Goal: Information Seeking & Learning: Learn about a topic

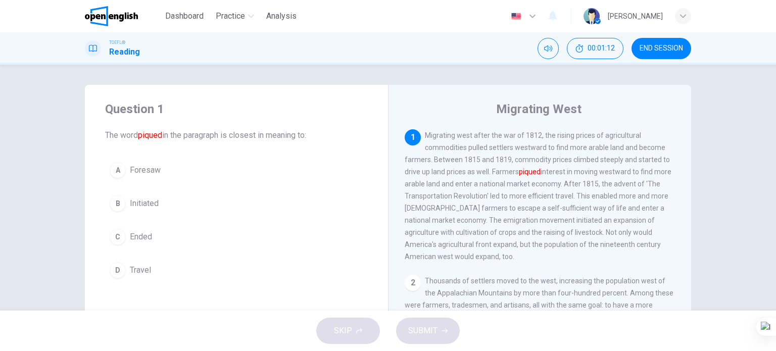
drag, startPoint x: 136, startPoint y: 171, endPoint x: 412, endPoint y: 292, distance: 300.7
click at [136, 169] on span "Foresaw" at bounding box center [145, 170] width 31 height 12
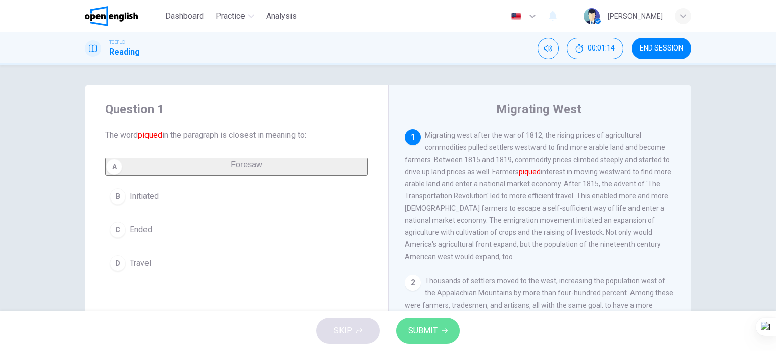
click at [428, 333] on span "SUBMIT" at bounding box center [422, 331] width 29 height 14
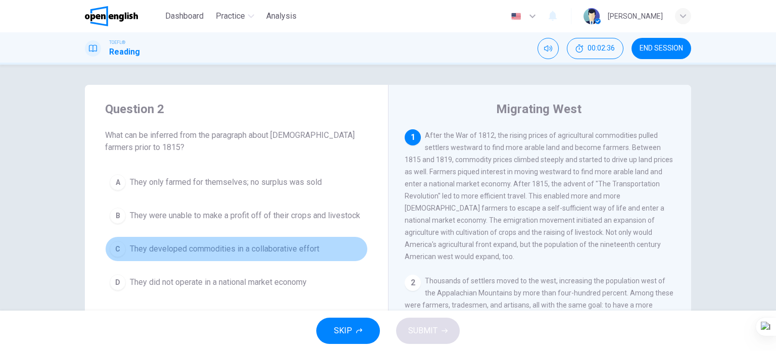
click at [163, 254] on span "They developed commodities in a collaborative effort" at bounding box center [224, 249] width 189 height 12
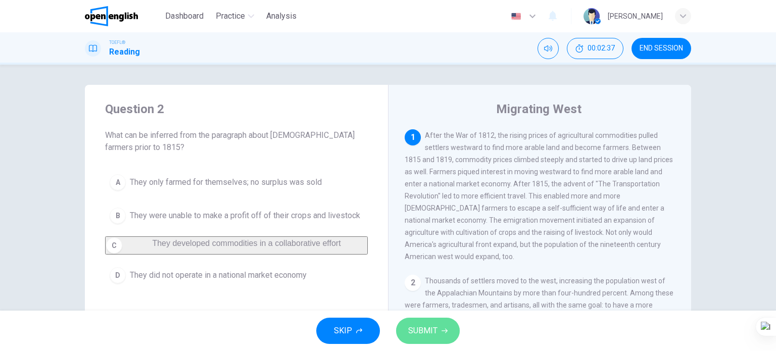
click at [426, 330] on span "SUBMIT" at bounding box center [422, 331] width 29 height 14
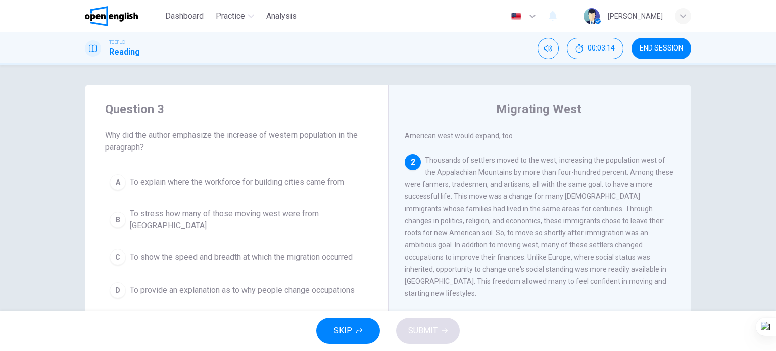
scroll to position [136, 0]
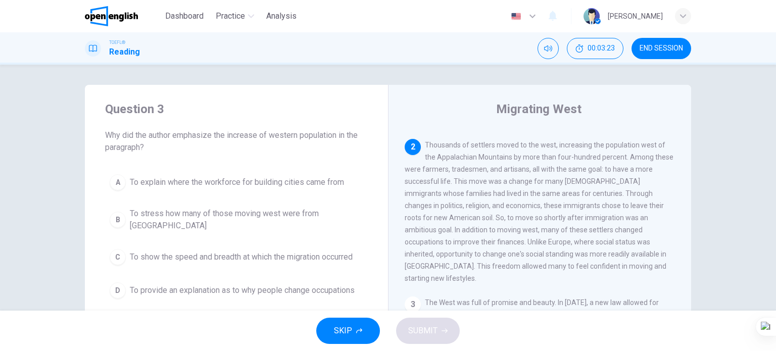
click at [237, 251] on span "To show the speed and breadth at which the migration occurred" at bounding box center [241, 257] width 223 height 12
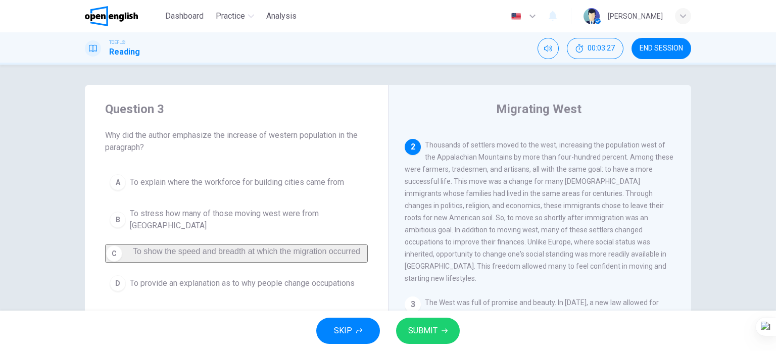
click at [433, 334] on span "SUBMIT" at bounding box center [422, 331] width 29 height 14
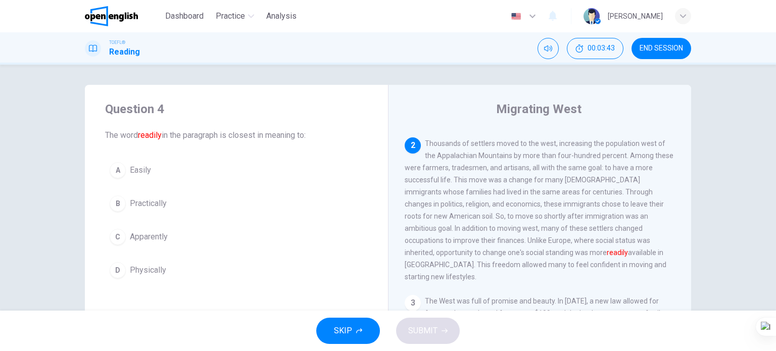
click at [152, 164] on button "A Easily" at bounding box center [236, 170] width 263 height 25
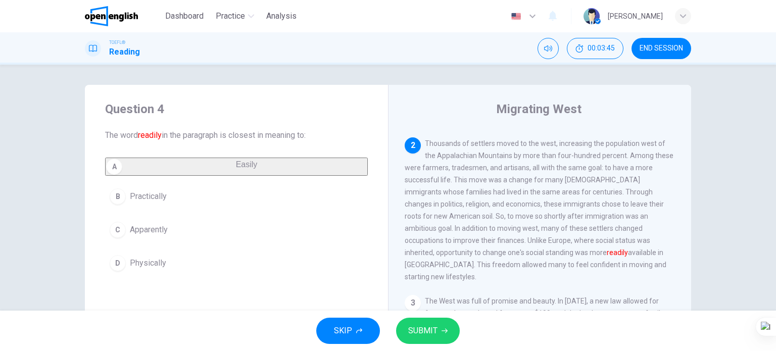
click at [428, 330] on span "SUBMIT" at bounding box center [422, 331] width 29 height 14
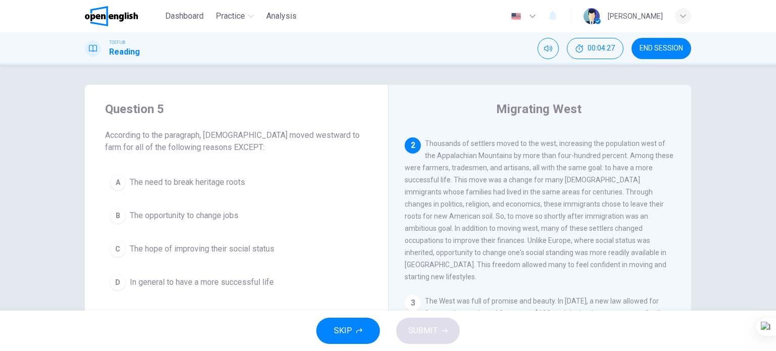
click at [225, 215] on span "The opportunity to change jobs" at bounding box center [184, 216] width 109 height 12
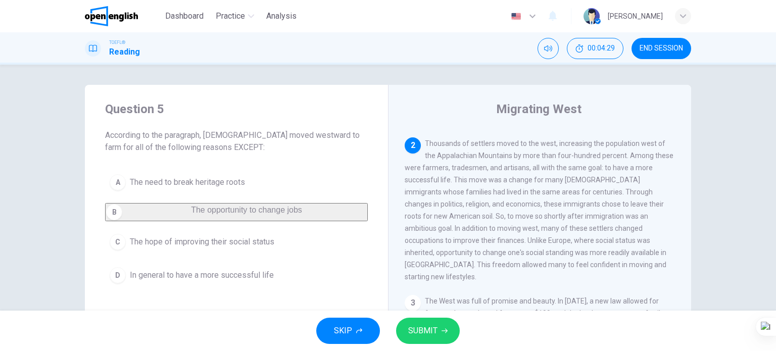
click at [229, 188] on button "A The need to break heritage roots" at bounding box center [236, 182] width 263 height 25
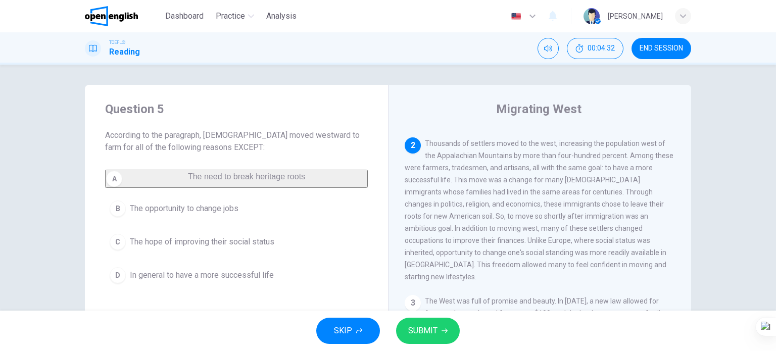
click at [232, 281] on span "In general to have a more successful life" at bounding box center [202, 275] width 144 height 12
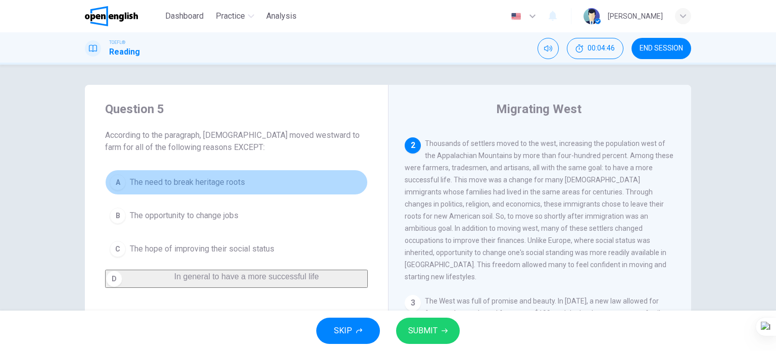
click at [234, 177] on span "The need to break heritage roots" at bounding box center [187, 182] width 115 height 12
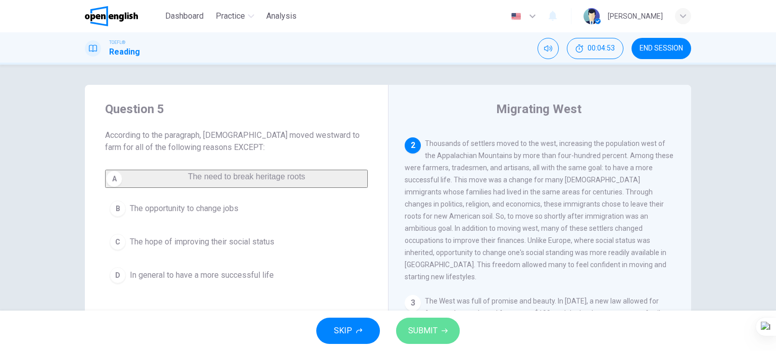
click at [420, 325] on span "SUBMIT" at bounding box center [422, 331] width 29 height 14
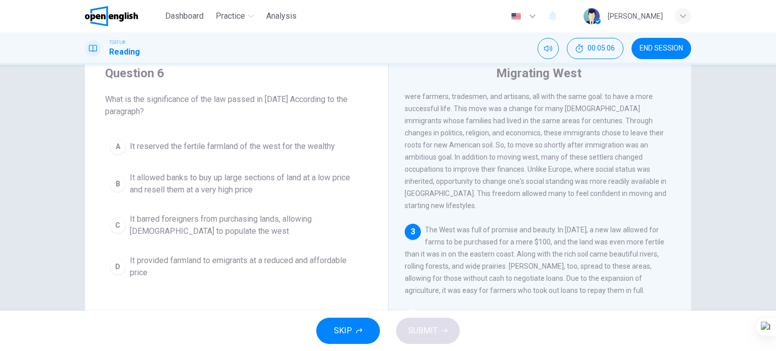
scroll to position [51, 0]
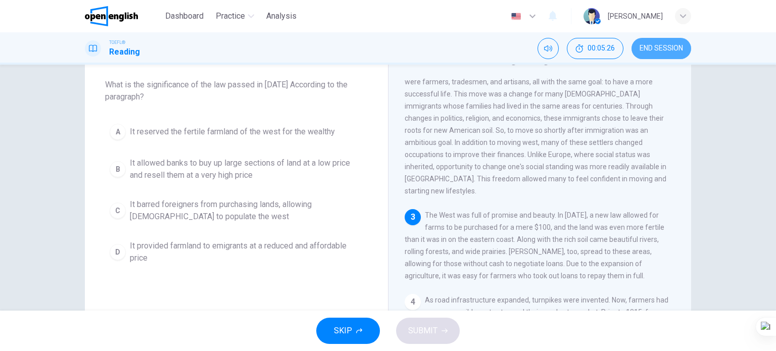
click at [671, 45] on span "END SESSION" at bounding box center [661, 48] width 43 height 8
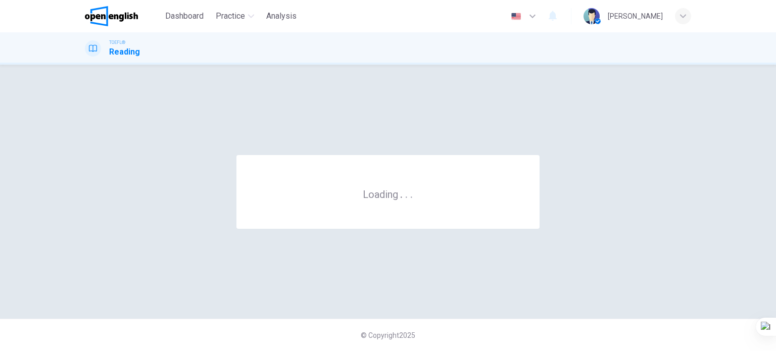
scroll to position [0, 0]
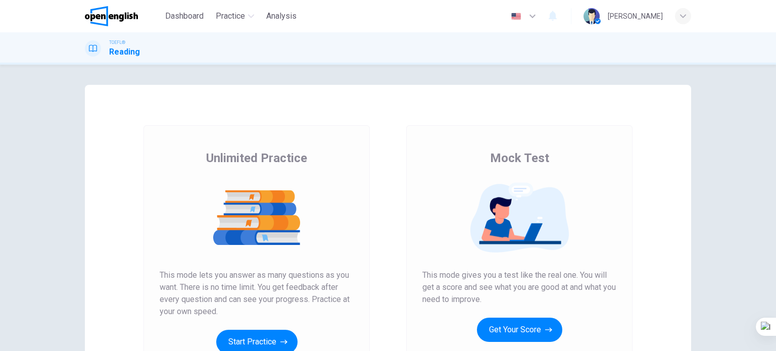
click at [536, 329] on button "Get Your Score" at bounding box center [519, 330] width 85 height 24
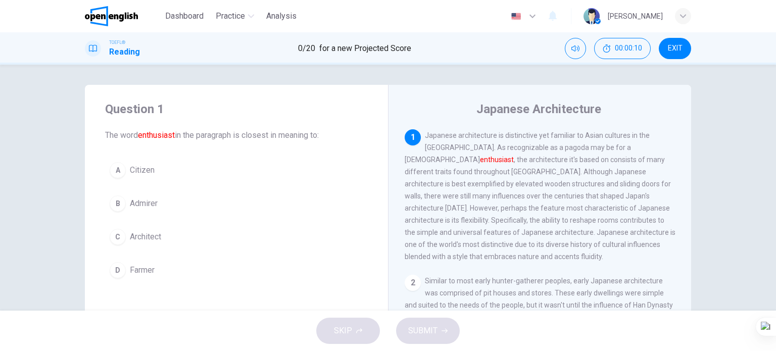
click at [157, 238] on span "Architect" at bounding box center [145, 237] width 31 height 12
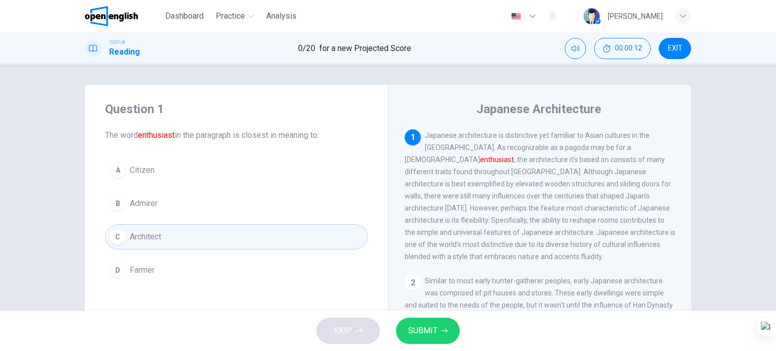
click at [439, 328] on button "SUBMIT" at bounding box center [428, 331] width 64 height 26
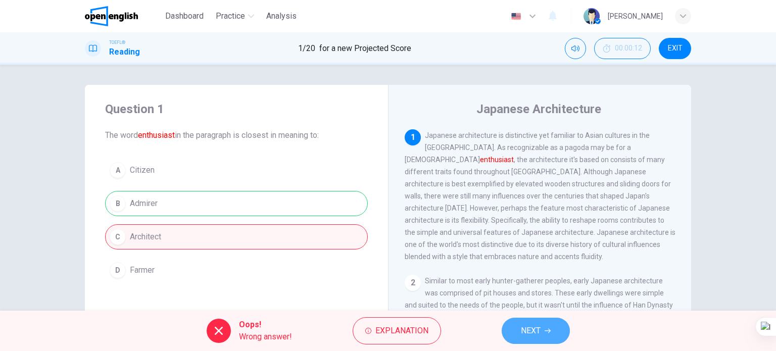
click at [524, 325] on span "NEXT" at bounding box center [531, 331] width 20 height 14
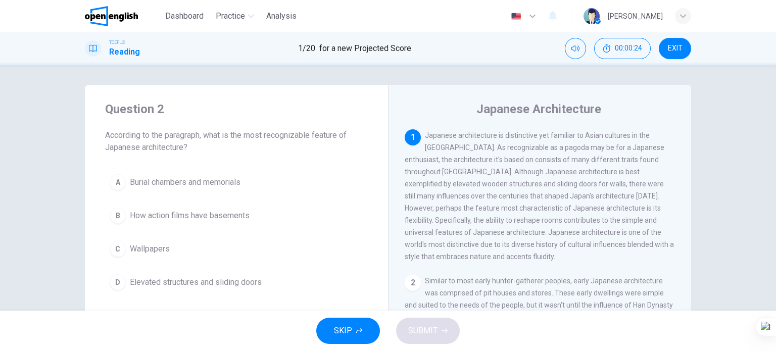
click at [237, 279] on span "Elevated structures and sliding doors" at bounding box center [196, 282] width 132 height 12
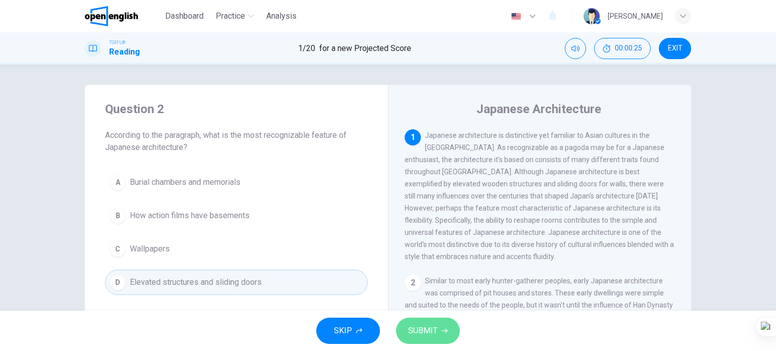
click at [421, 336] on span "SUBMIT" at bounding box center [422, 331] width 29 height 14
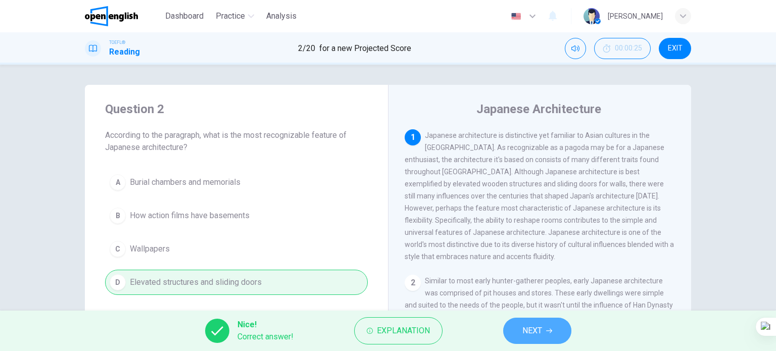
click at [546, 327] on button "NEXT" at bounding box center [537, 331] width 68 height 26
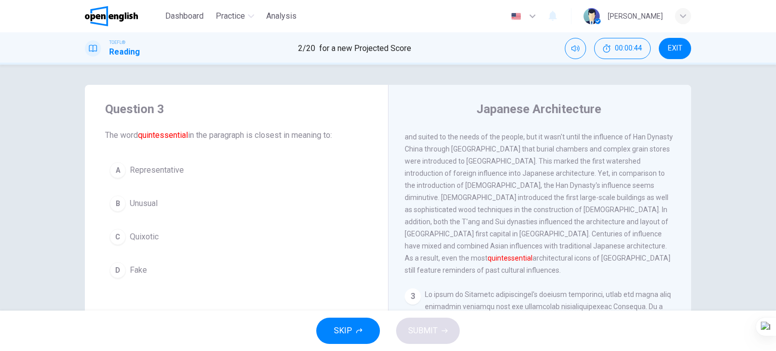
scroll to position [212, 0]
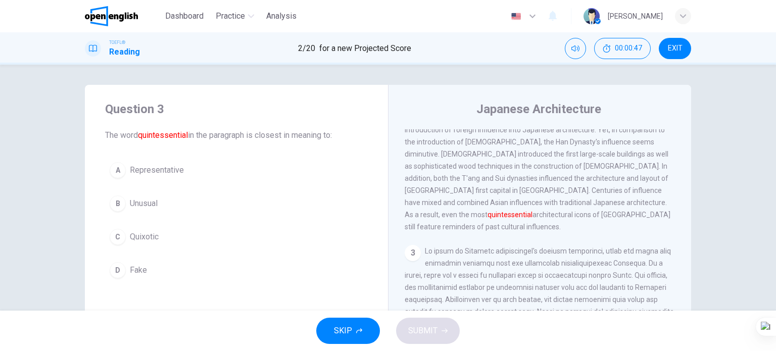
click at [667, 52] on button "EXIT" at bounding box center [675, 48] width 32 height 21
